Goal: Information Seeking & Learning: Learn about a topic

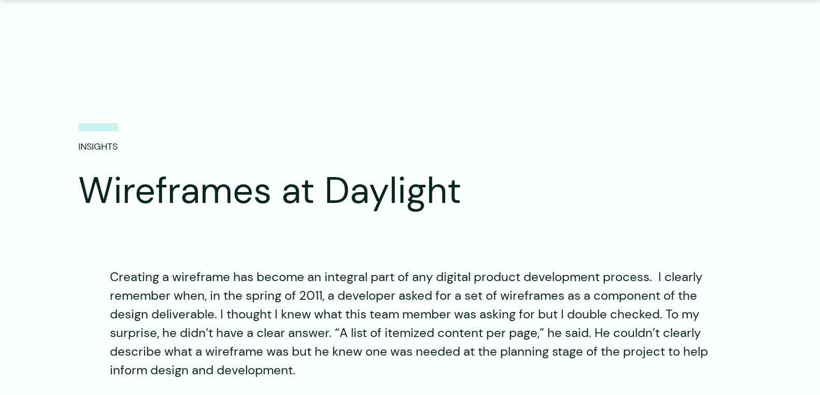
scroll to position [55, 0]
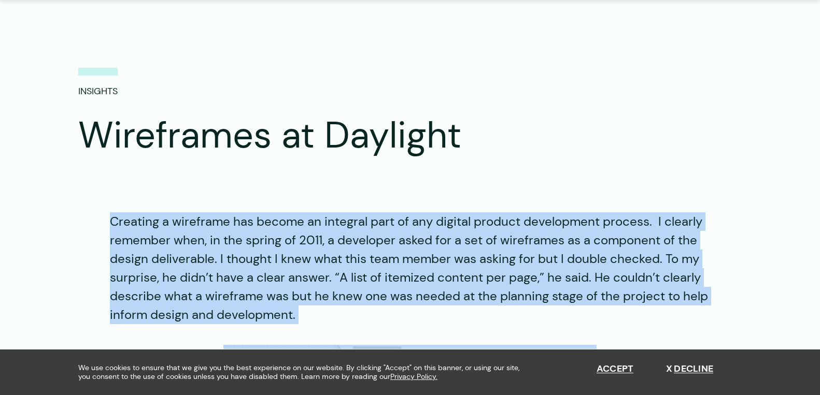
drag, startPoint x: 111, startPoint y: 221, endPoint x: 299, endPoint y: 326, distance: 215.6
click at [682, 367] on button "Decline" at bounding box center [689, 369] width 47 height 11
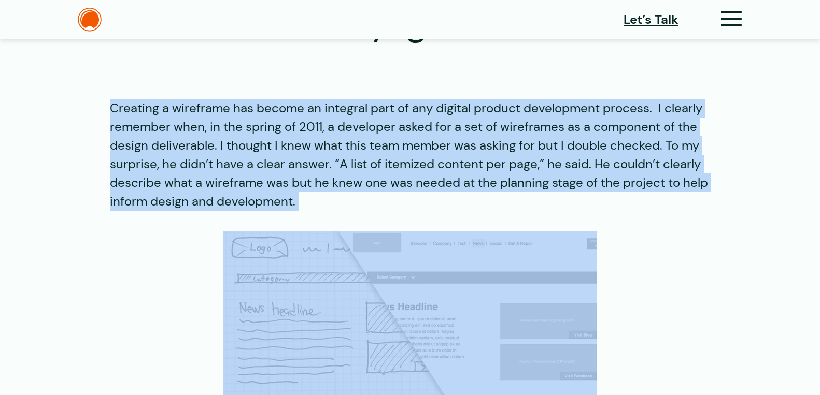
scroll to position [171, 0]
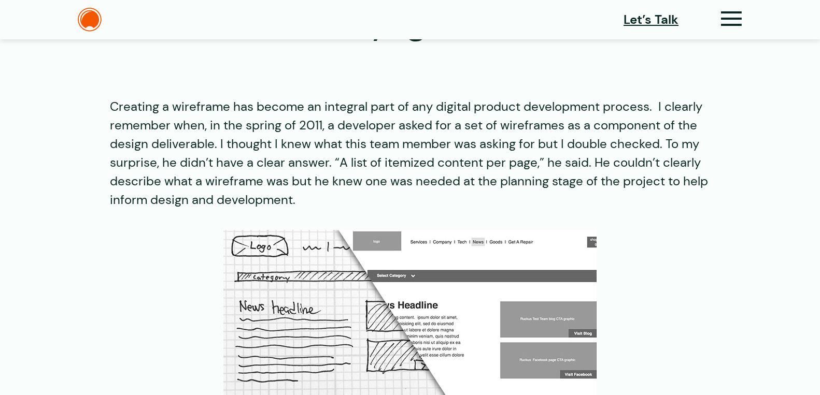
click at [389, 139] on p "Creating a wireframe has become an integral part of any digital product develop…" at bounding box center [410, 153] width 600 height 112
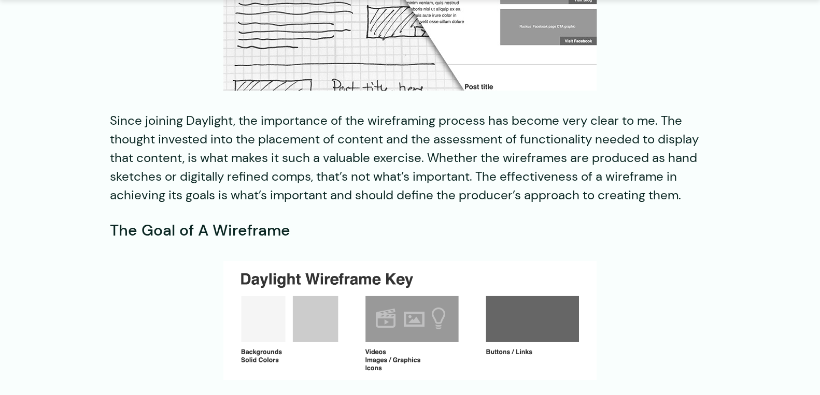
scroll to position [512, 0]
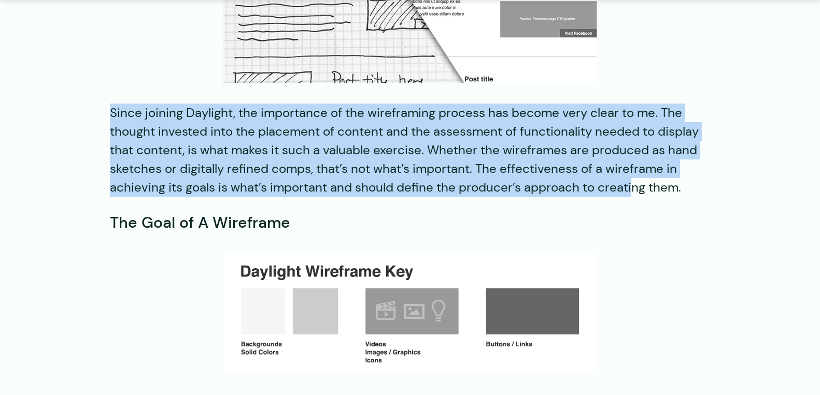
drag, startPoint x: 110, startPoint y: 111, endPoint x: 631, endPoint y: 189, distance: 526.7
click at [631, 189] on p "Since joining Daylight, the importance of the wireframing process has become ve…" at bounding box center [410, 150] width 600 height 93
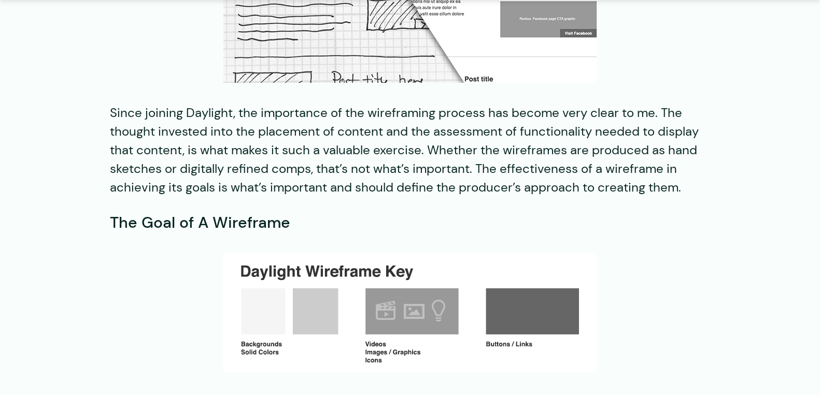
click at [664, 193] on p "Since joining Daylight, the importance of the wireframing process has become ve…" at bounding box center [410, 150] width 600 height 93
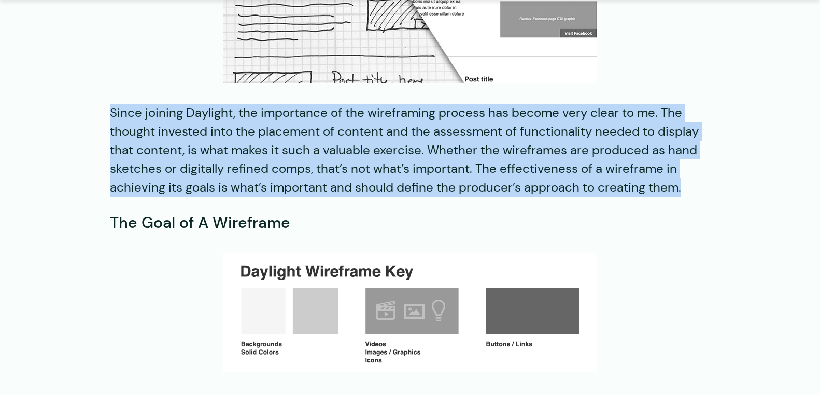
drag, startPoint x: 111, startPoint y: 117, endPoint x: 703, endPoint y: 190, distance: 596.4
click at [703, 191] on p "Since joining Daylight, the importance of the wireframing process has become ve…" at bounding box center [410, 150] width 600 height 93
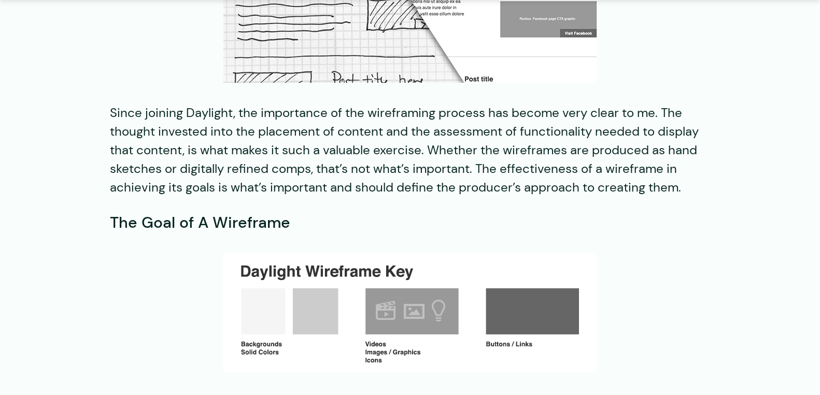
click at [555, 163] on p "Since joining Daylight, the importance of the wireframing process has become ve…" at bounding box center [410, 150] width 600 height 93
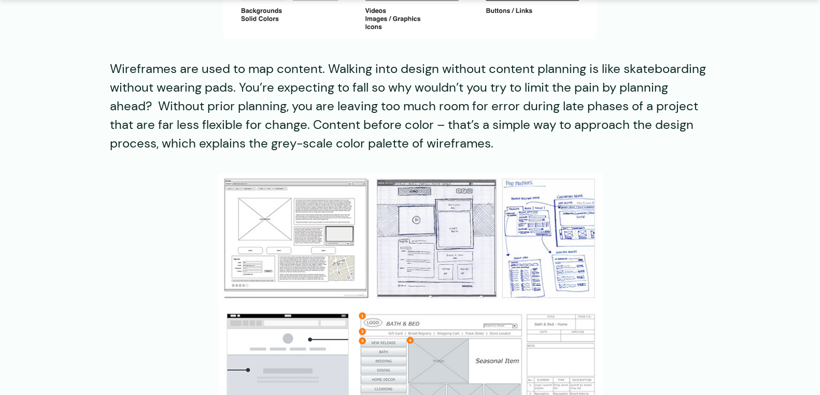
scroll to position [846, 0]
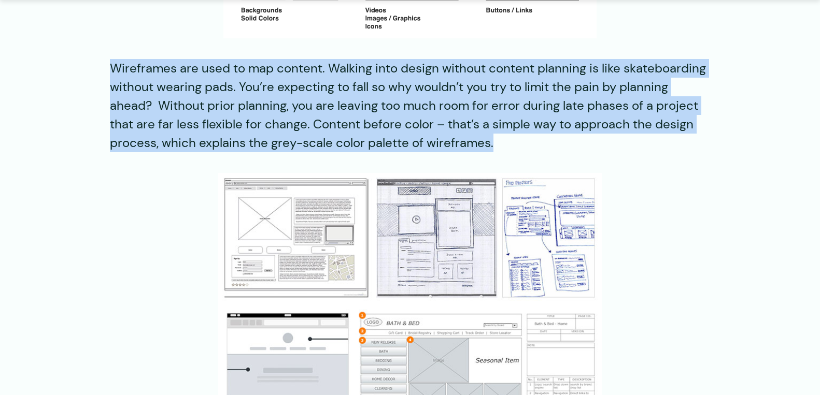
drag, startPoint x: 110, startPoint y: 67, endPoint x: 503, endPoint y: 144, distance: 399.7
click at [503, 144] on p "Wireframes are used to map content. Walking into design without content plannin…" at bounding box center [410, 105] width 600 height 93
click at [516, 146] on p "Wireframes are used to map content. Walking into design without content plannin…" at bounding box center [410, 105] width 600 height 93
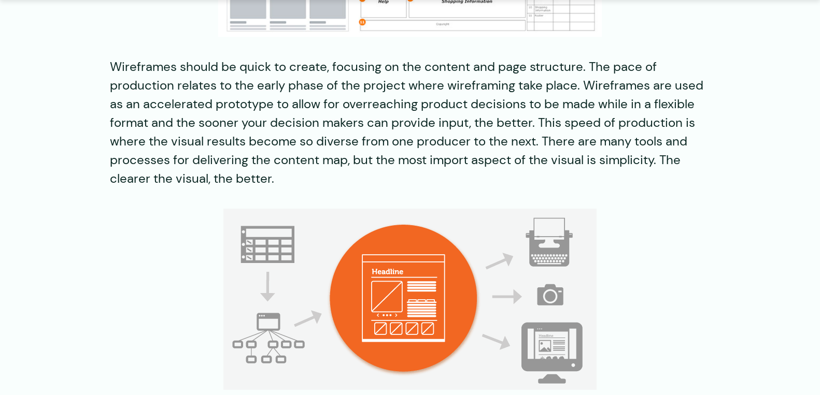
scroll to position [1316, 0]
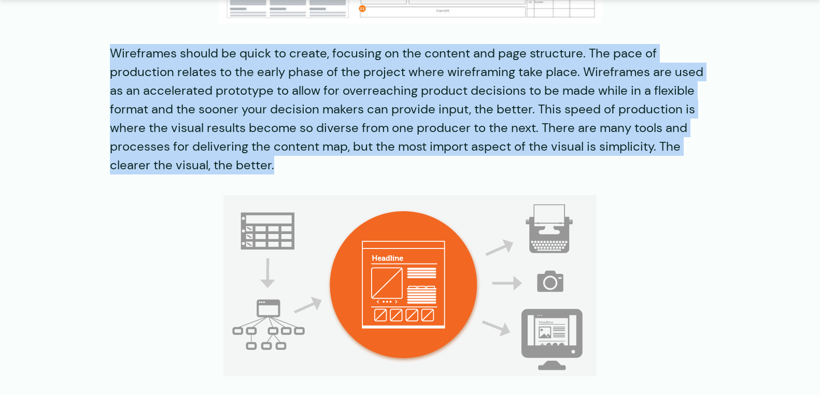
drag, startPoint x: 110, startPoint y: 51, endPoint x: 280, endPoint y: 170, distance: 206.9
click at [280, 170] on p "Wireframes should be quick to create, focusing on the content and page structur…" at bounding box center [410, 109] width 600 height 131
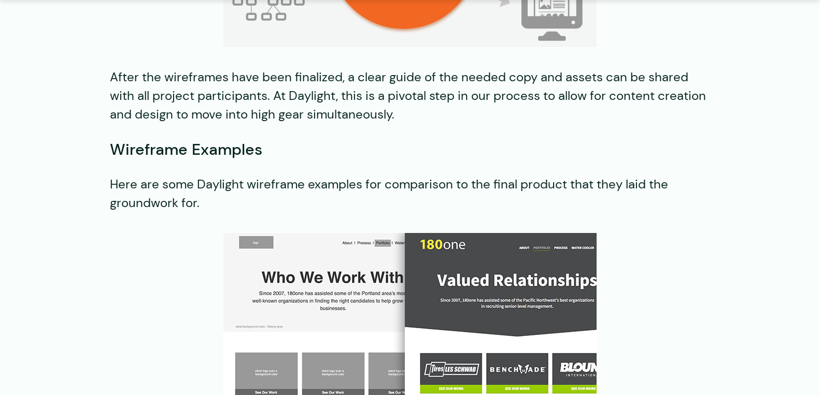
scroll to position [1676, 0]
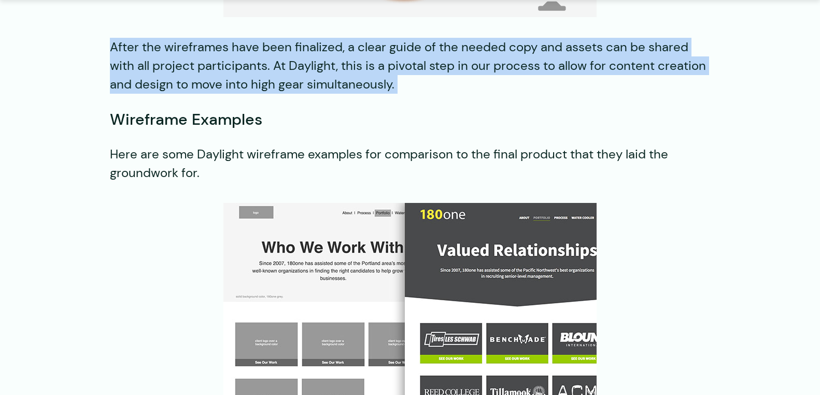
drag, startPoint x: 111, startPoint y: 46, endPoint x: 400, endPoint y: 98, distance: 292.9
click at [400, 98] on div "Creating a wireframe has become an integral part of any digital product develop…" at bounding box center [410, 0] width 820 height 2817
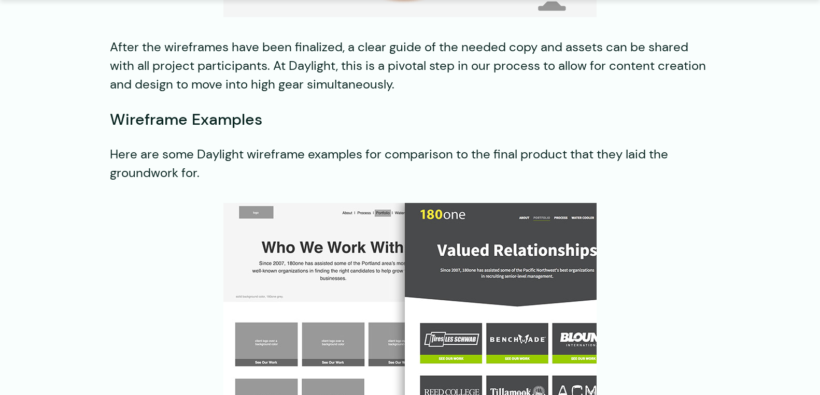
click at [177, 163] on p "Here are some Daylight wireframe examples for comparison to the final product t…" at bounding box center [410, 163] width 600 height 37
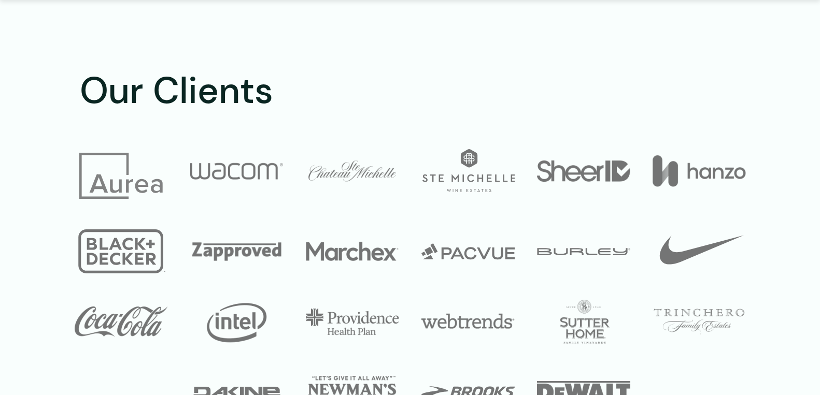
scroll to position [3601, 0]
